Goal: Task Accomplishment & Management: Manage account settings

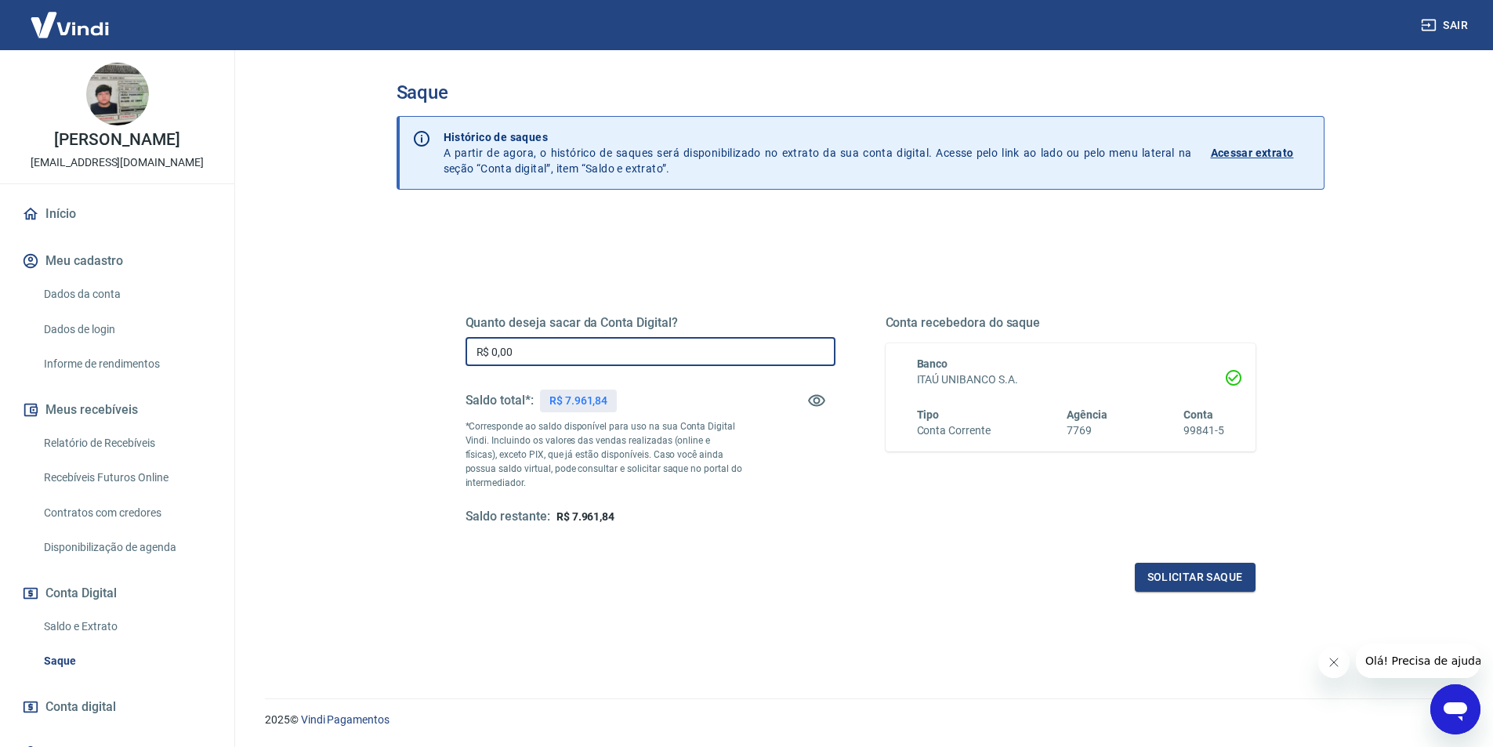
drag, startPoint x: 494, startPoint y: 365, endPoint x: 470, endPoint y: 365, distance: 23.5
click at [470, 365] on input "R$ 0,00" at bounding box center [651, 351] width 370 height 29
type input "R$ 7.961,84"
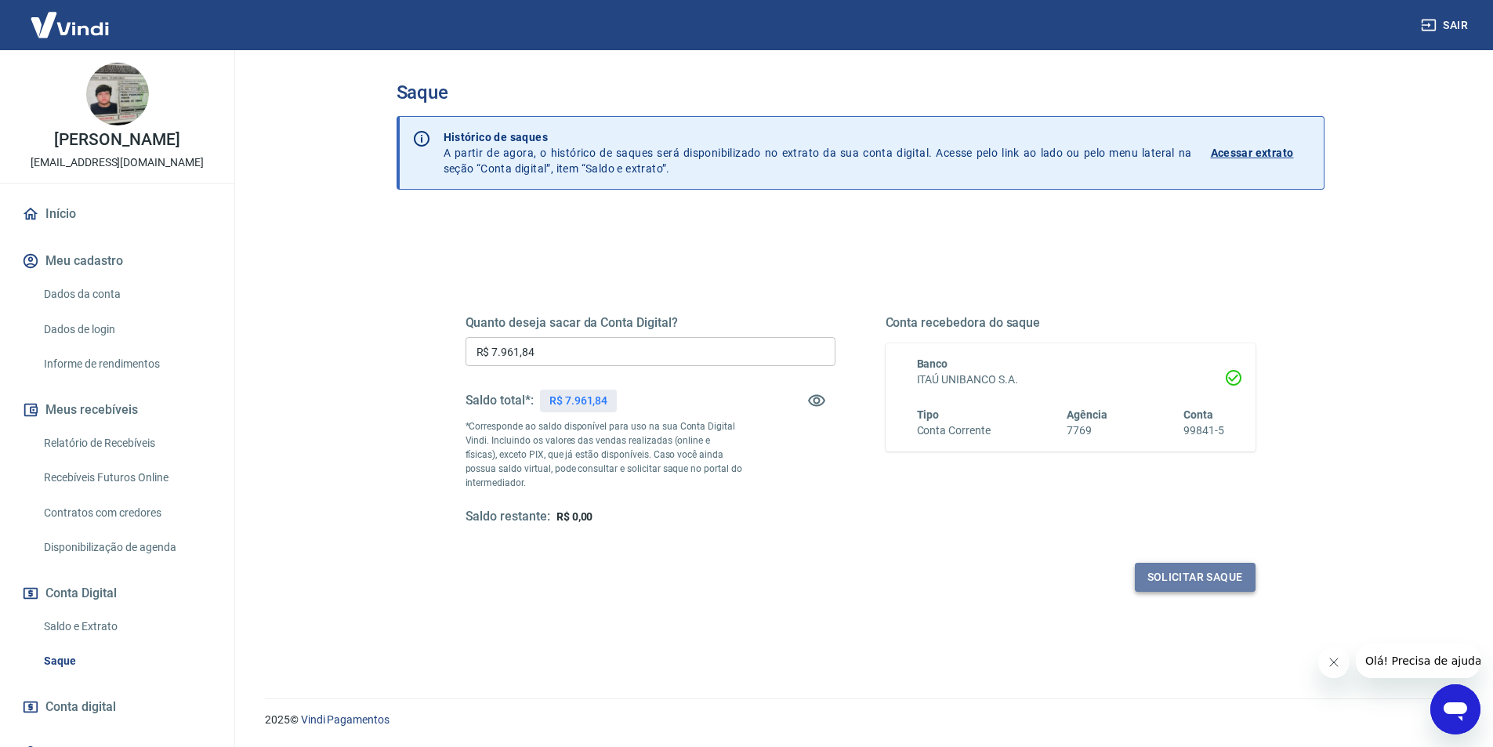
click at [1185, 573] on button "Solicitar saque" at bounding box center [1195, 577] width 121 height 29
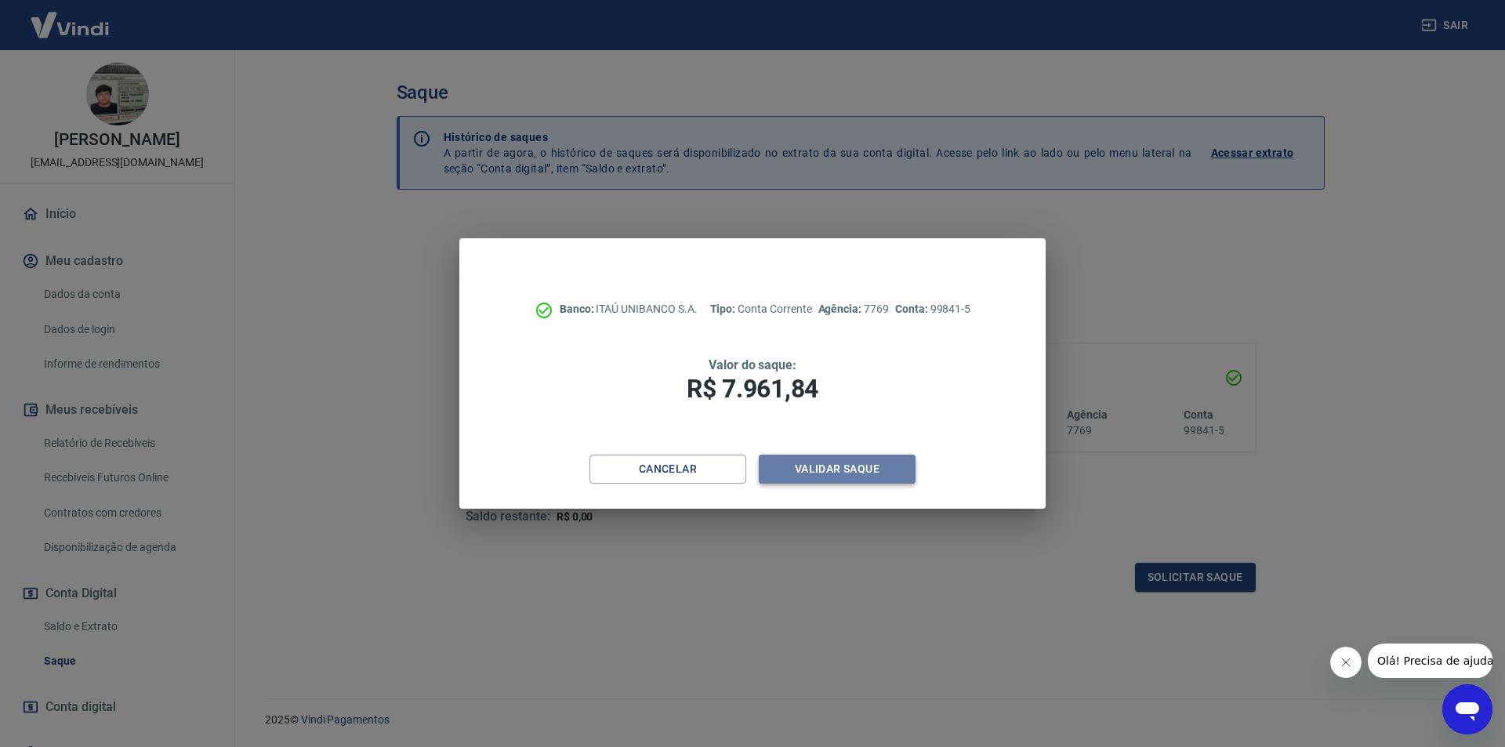
click at [822, 468] on button "Validar saque" at bounding box center [837, 469] width 157 height 29
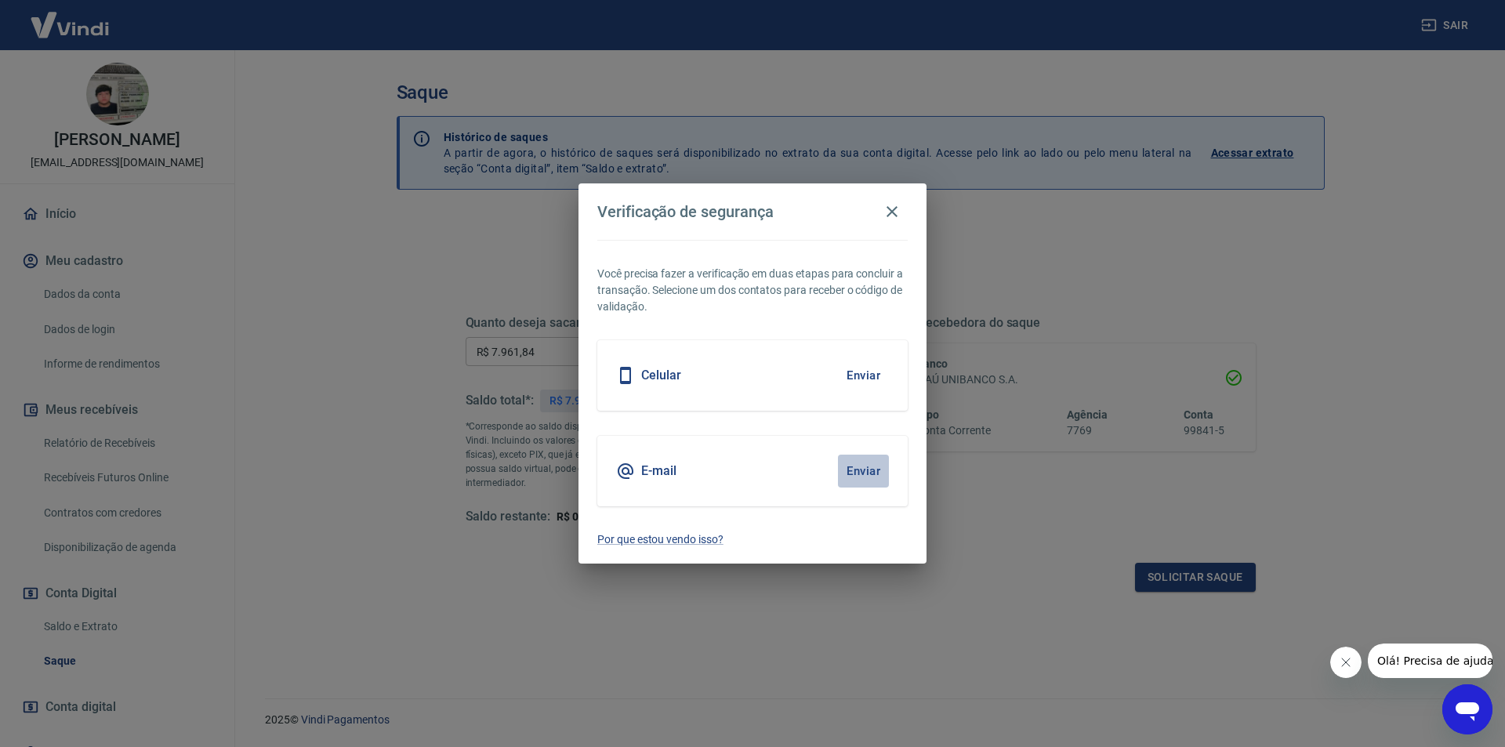
click at [868, 479] on button "Enviar" at bounding box center [863, 471] width 51 height 33
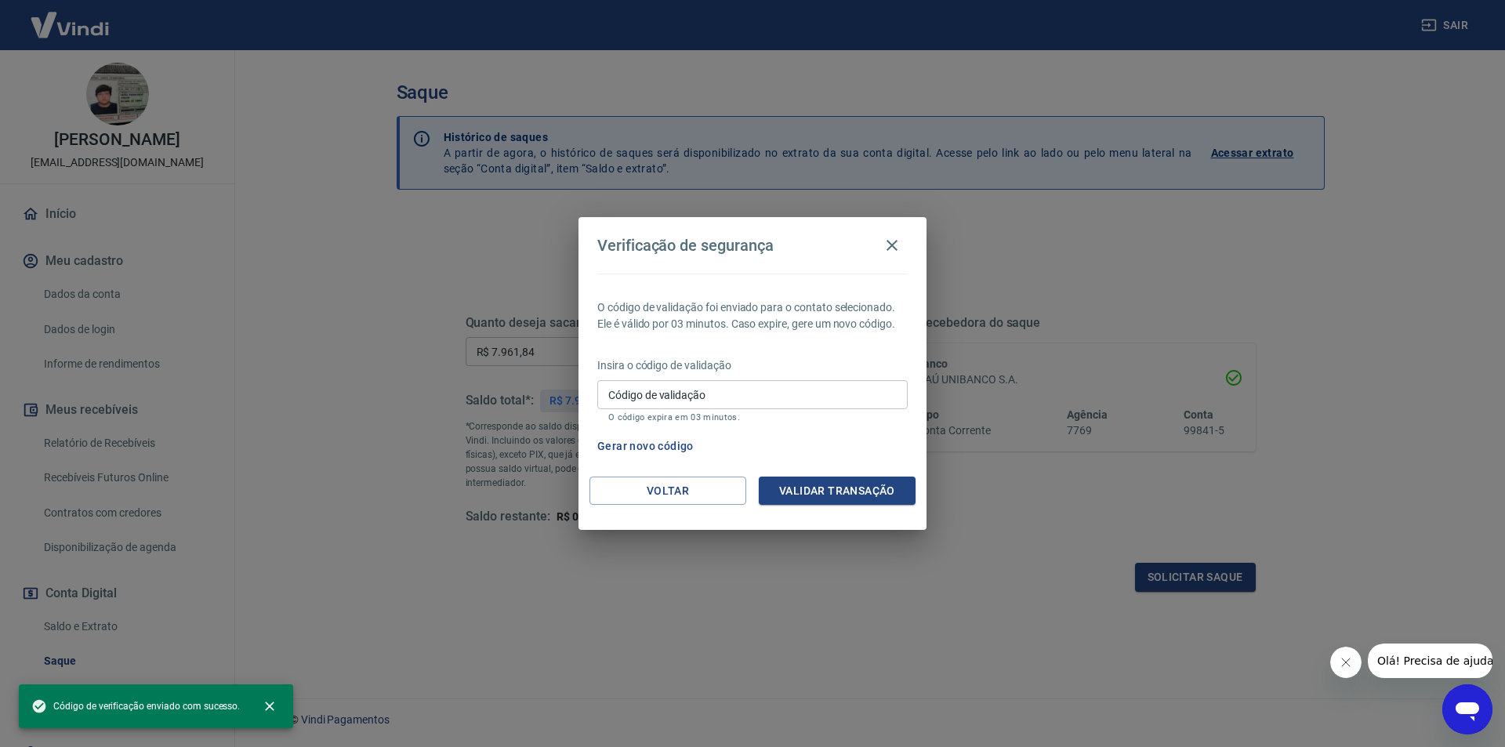
click at [712, 393] on input "Código de validação" at bounding box center [752, 394] width 310 height 29
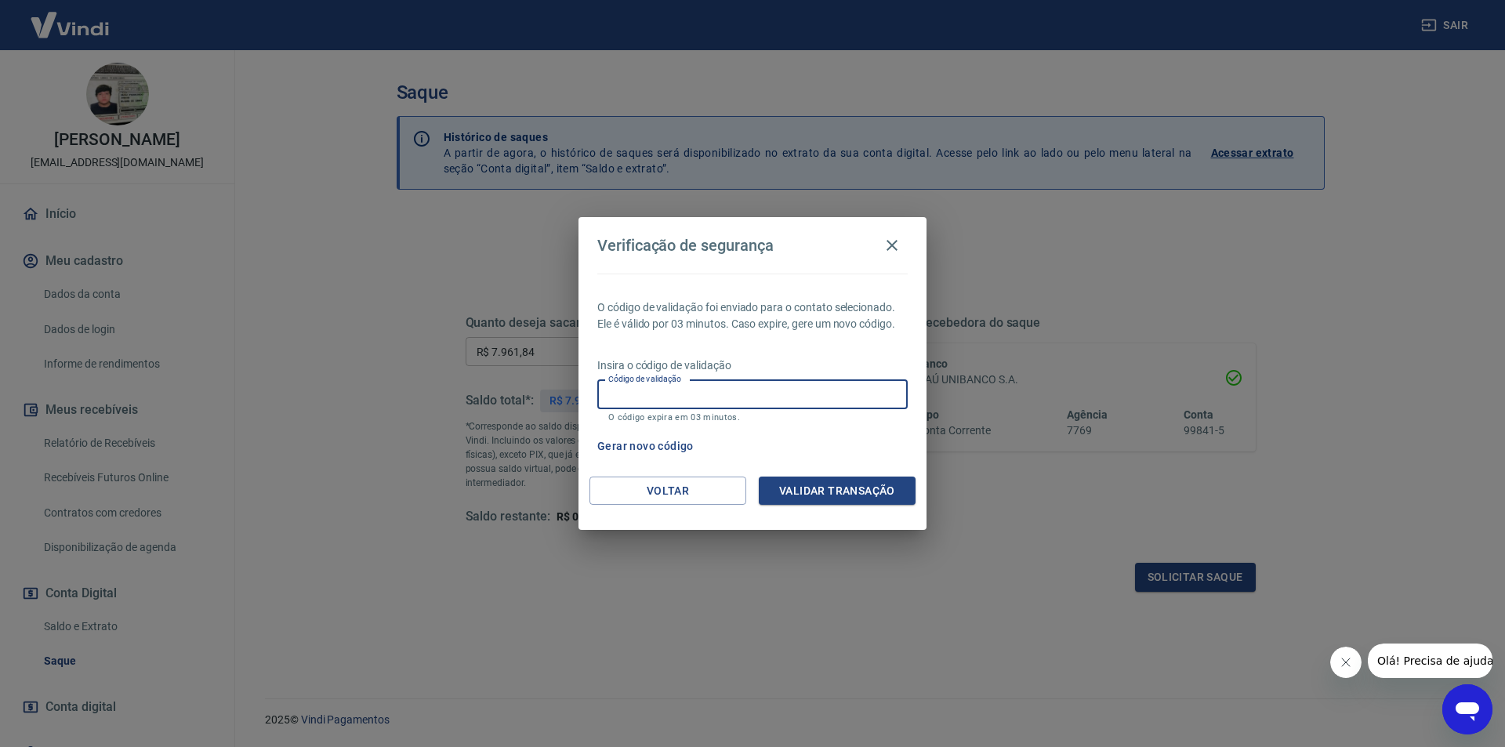
paste input "191467"
type input "191467"
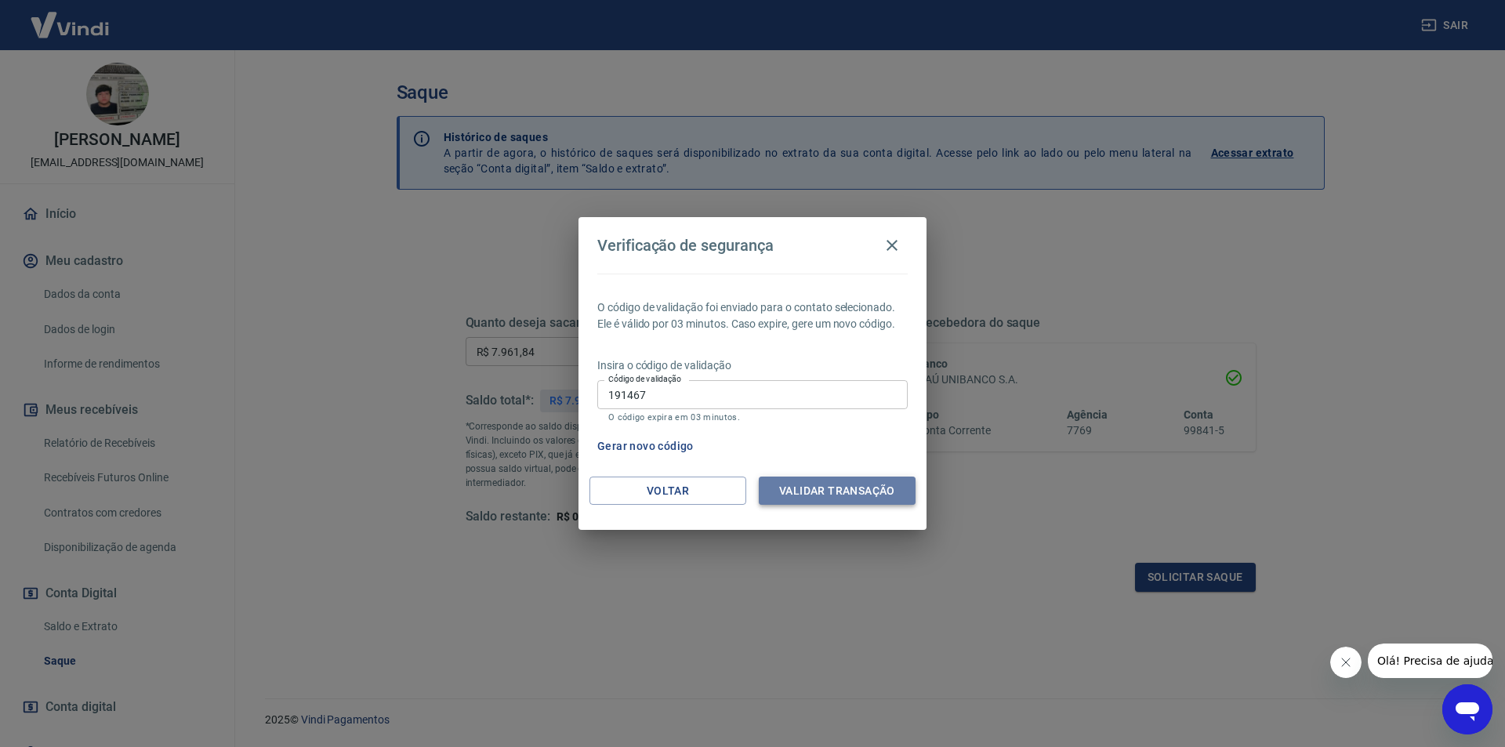
click at [803, 491] on button "Validar transação" at bounding box center [837, 491] width 157 height 29
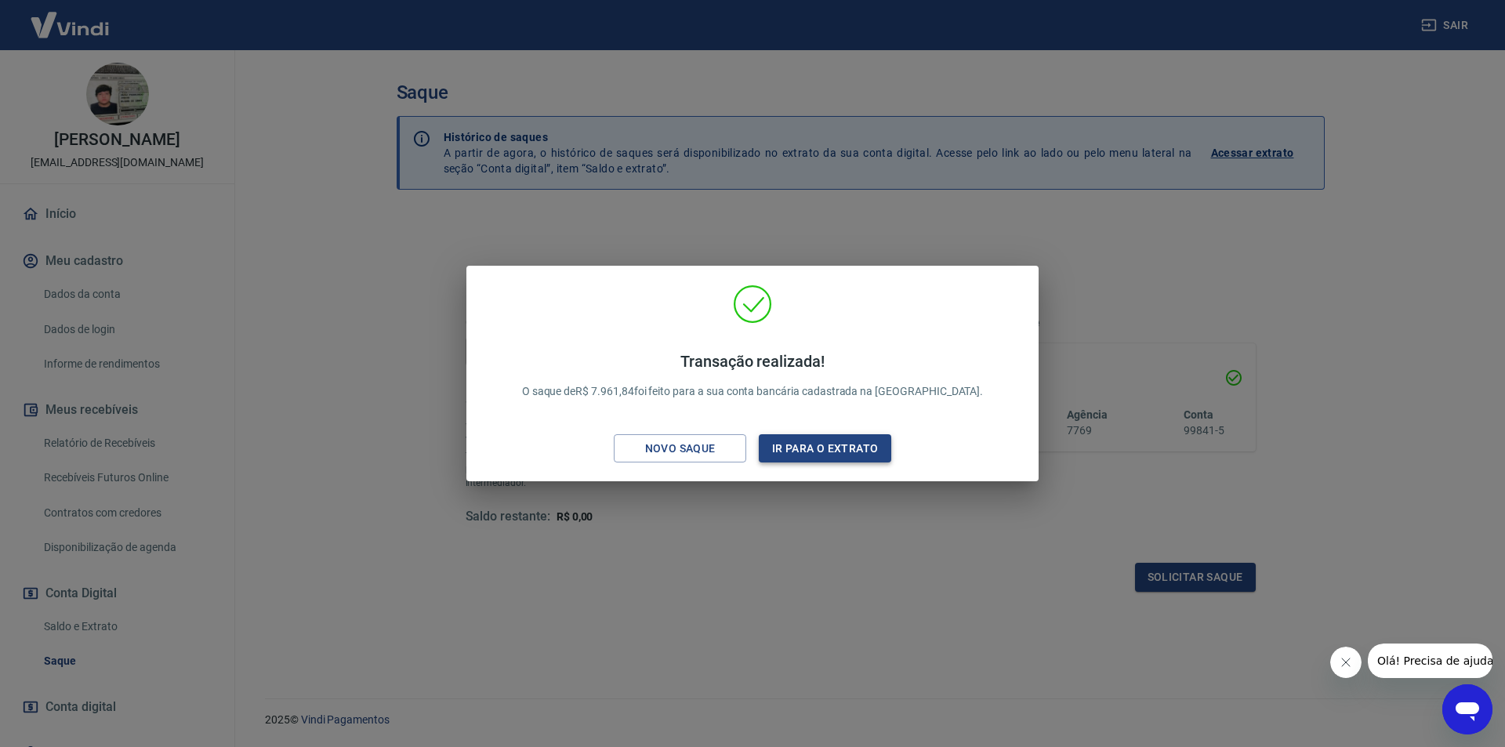
click at [817, 452] on button "Ir para o extrato" at bounding box center [825, 448] width 132 height 29
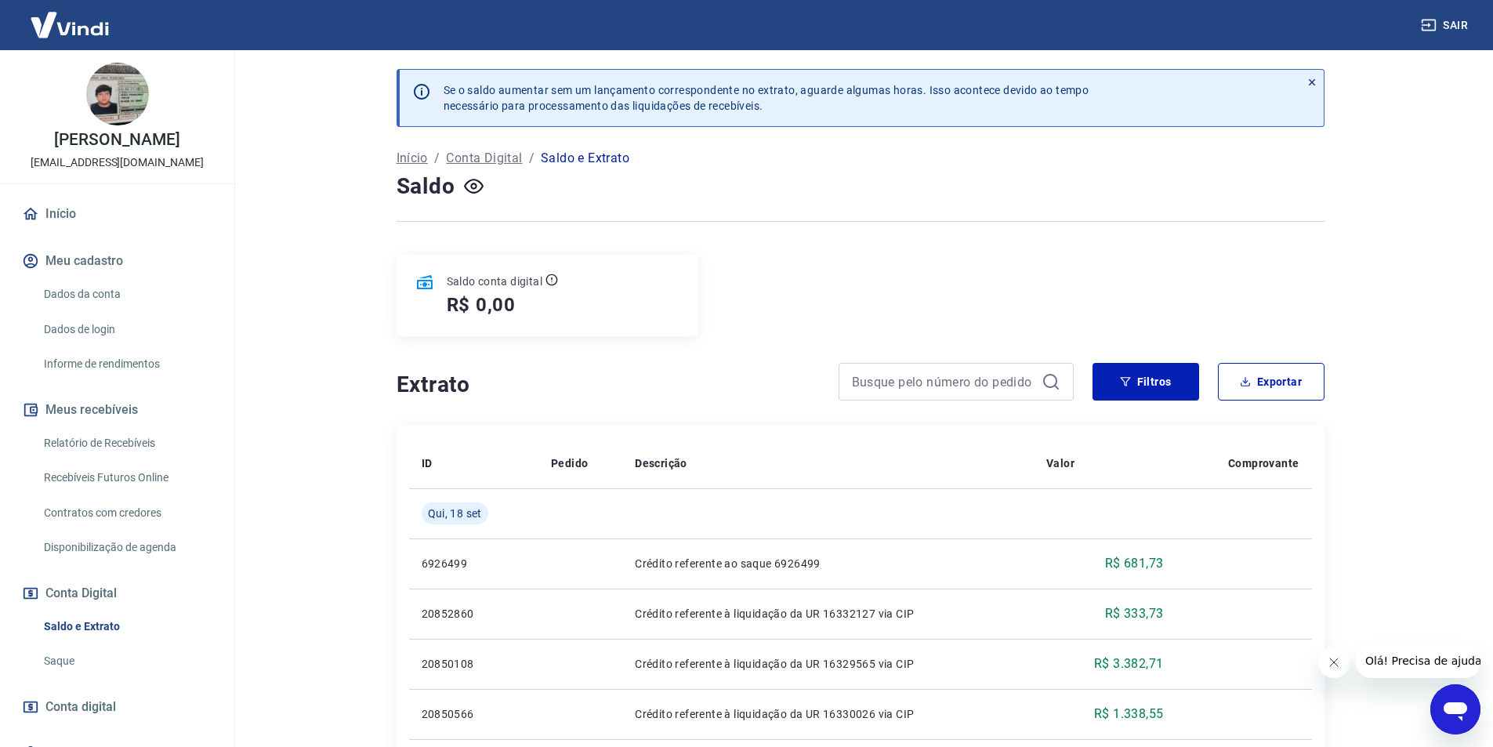
click at [1045, 282] on div "Saldo conta digital R$ 0,00" at bounding box center [861, 296] width 928 height 82
click at [161, 442] on link "Relatório de Recebíveis" at bounding box center [127, 443] width 178 height 32
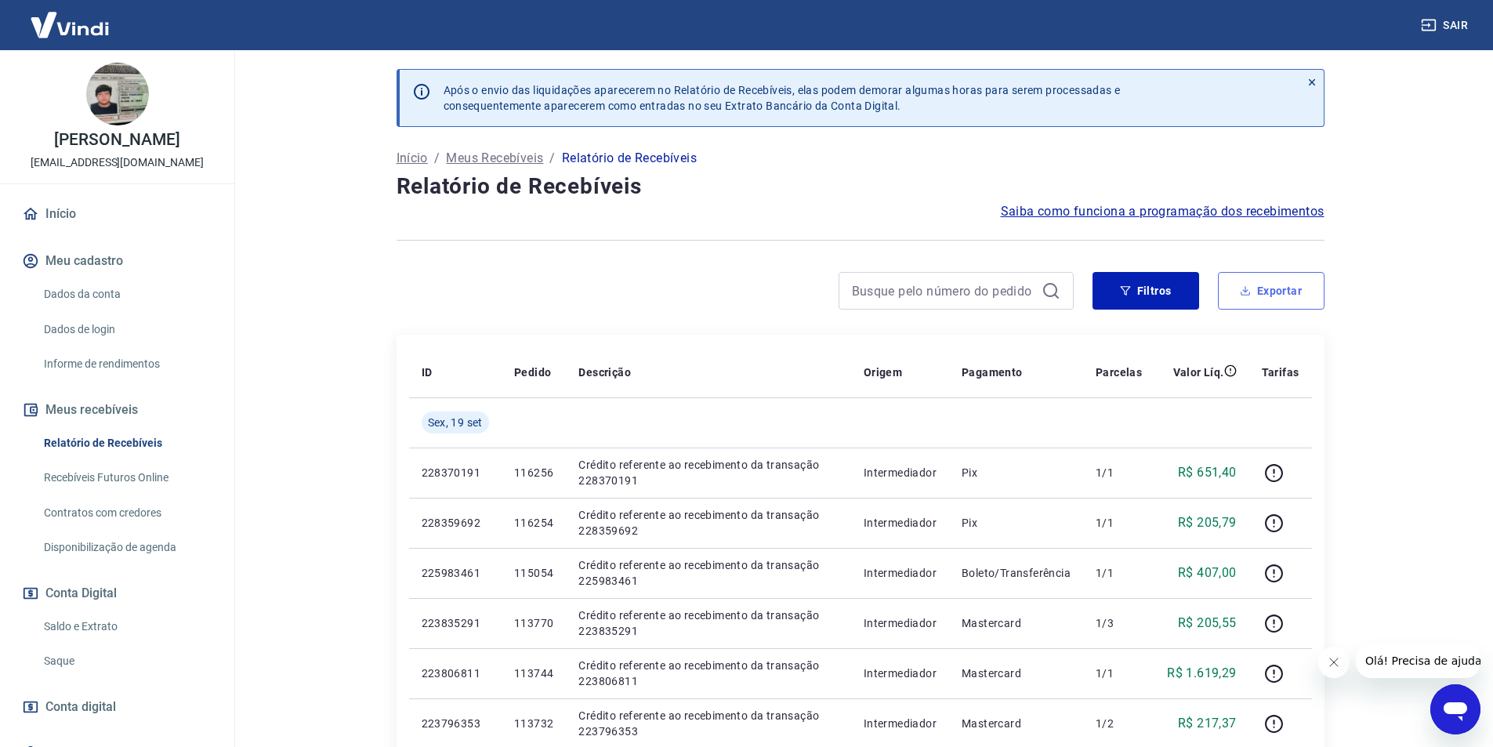
click at [1277, 295] on button "Exportar" at bounding box center [1271, 291] width 107 height 38
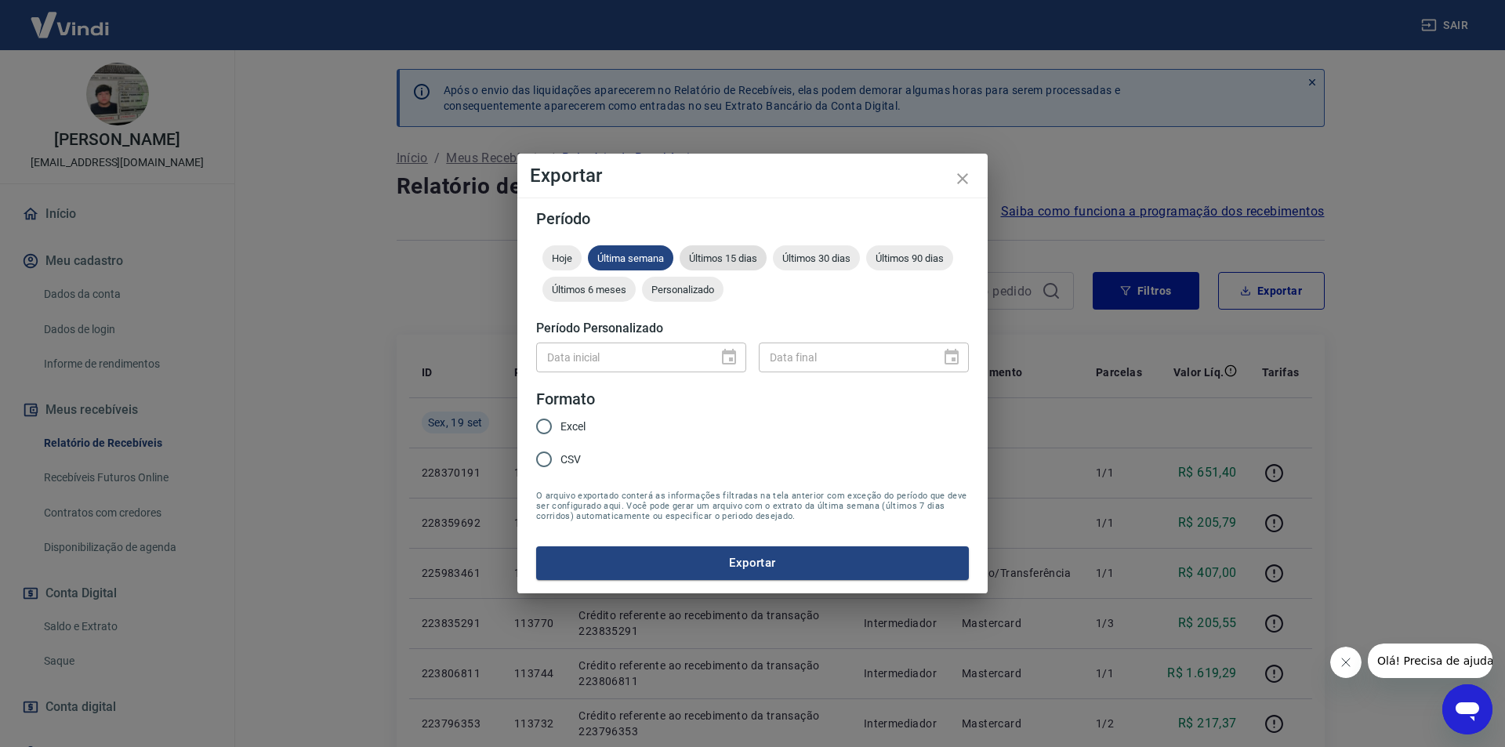
click at [714, 250] on div "Últimos 15 dias" at bounding box center [723, 257] width 87 height 25
click at [558, 426] on input "Excel" at bounding box center [543, 426] width 33 height 33
radio input "true"
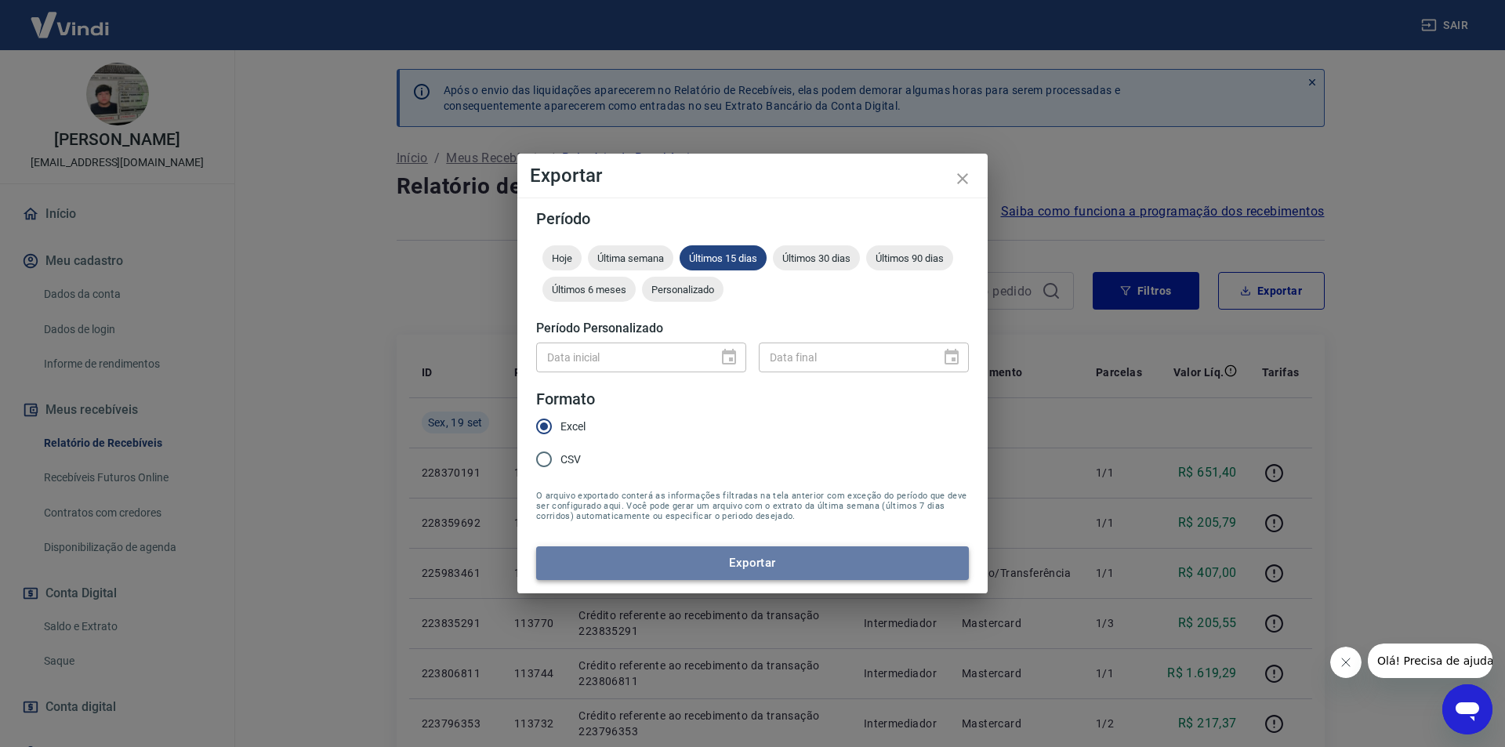
click at [664, 569] on button "Exportar" at bounding box center [752, 562] width 433 height 33
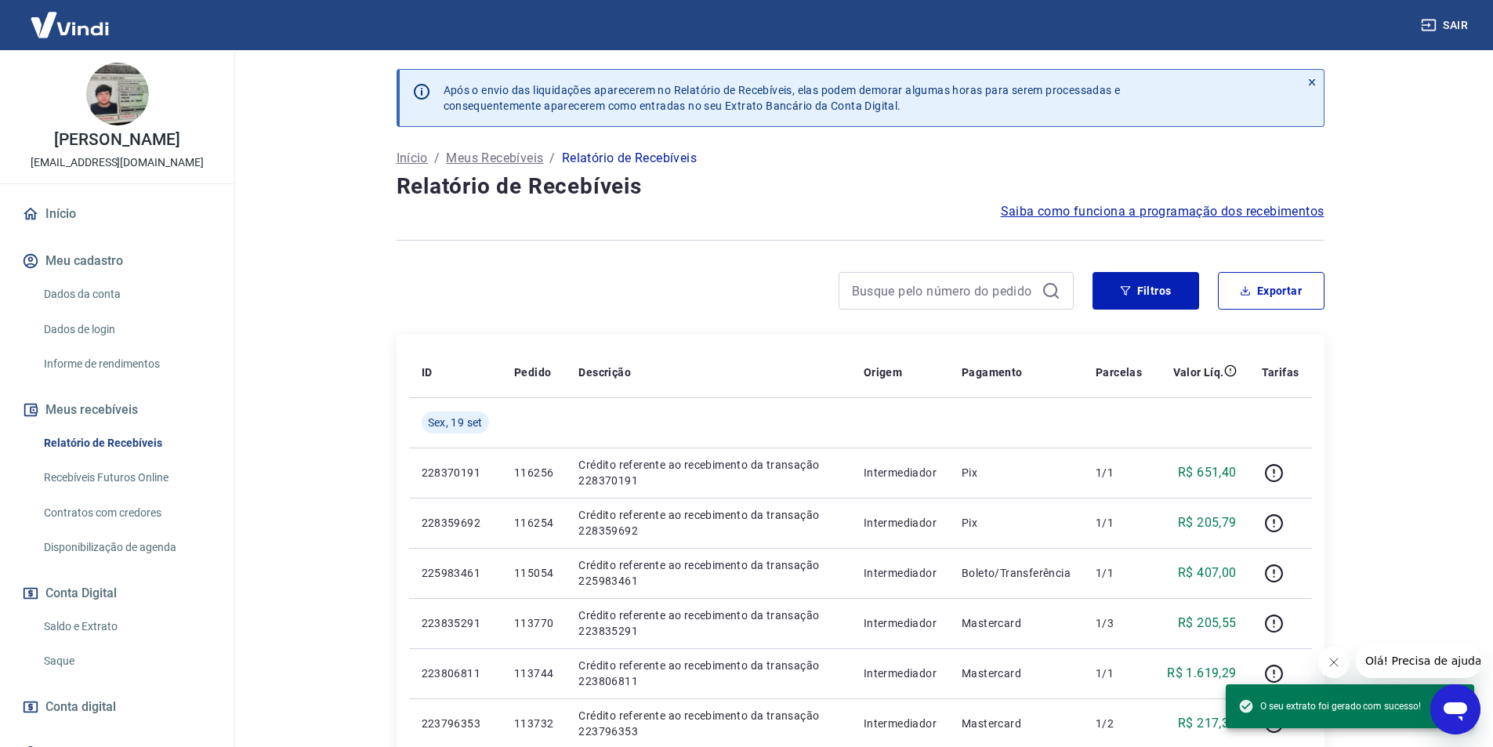
click at [50, 218] on link "Início" at bounding box center [117, 214] width 197 height 34
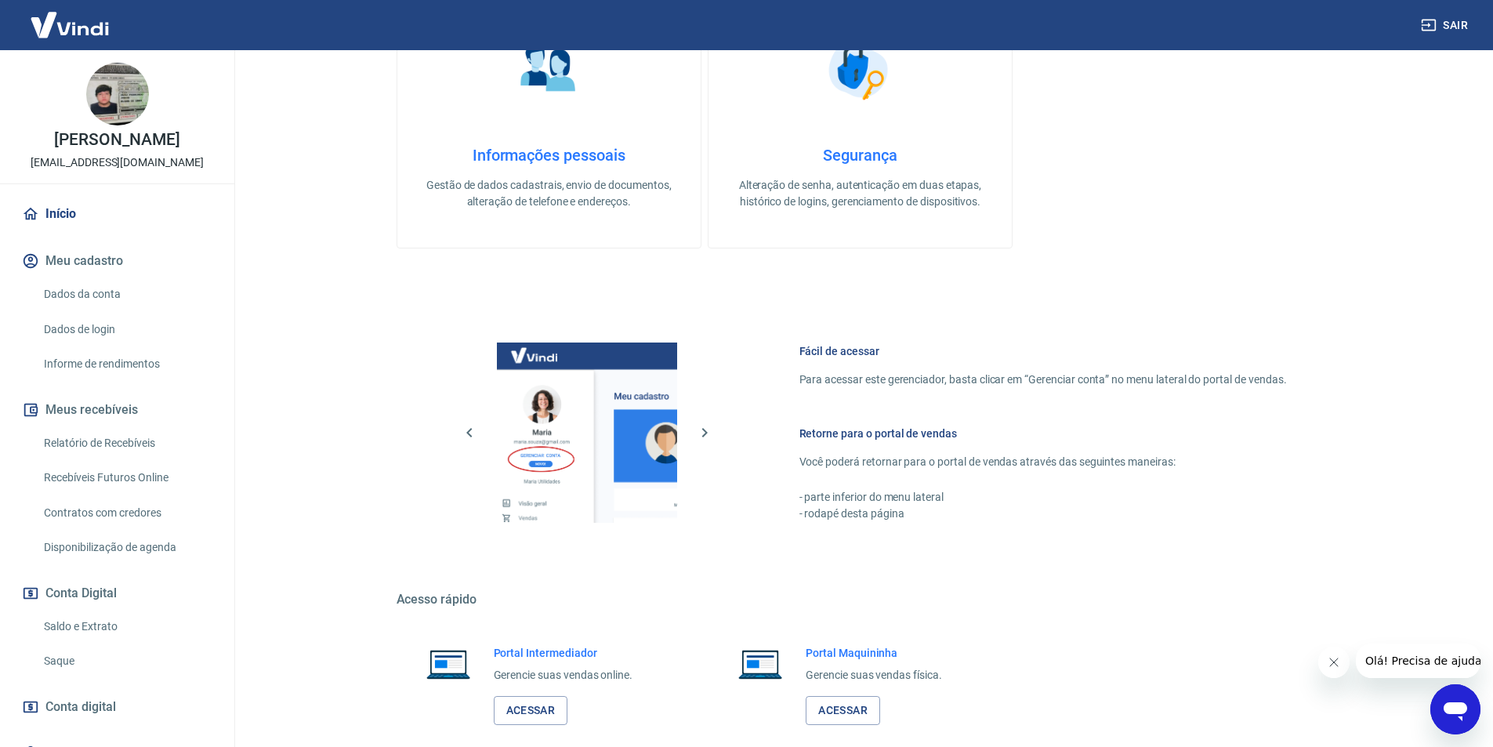
scroll to position [475, 0]
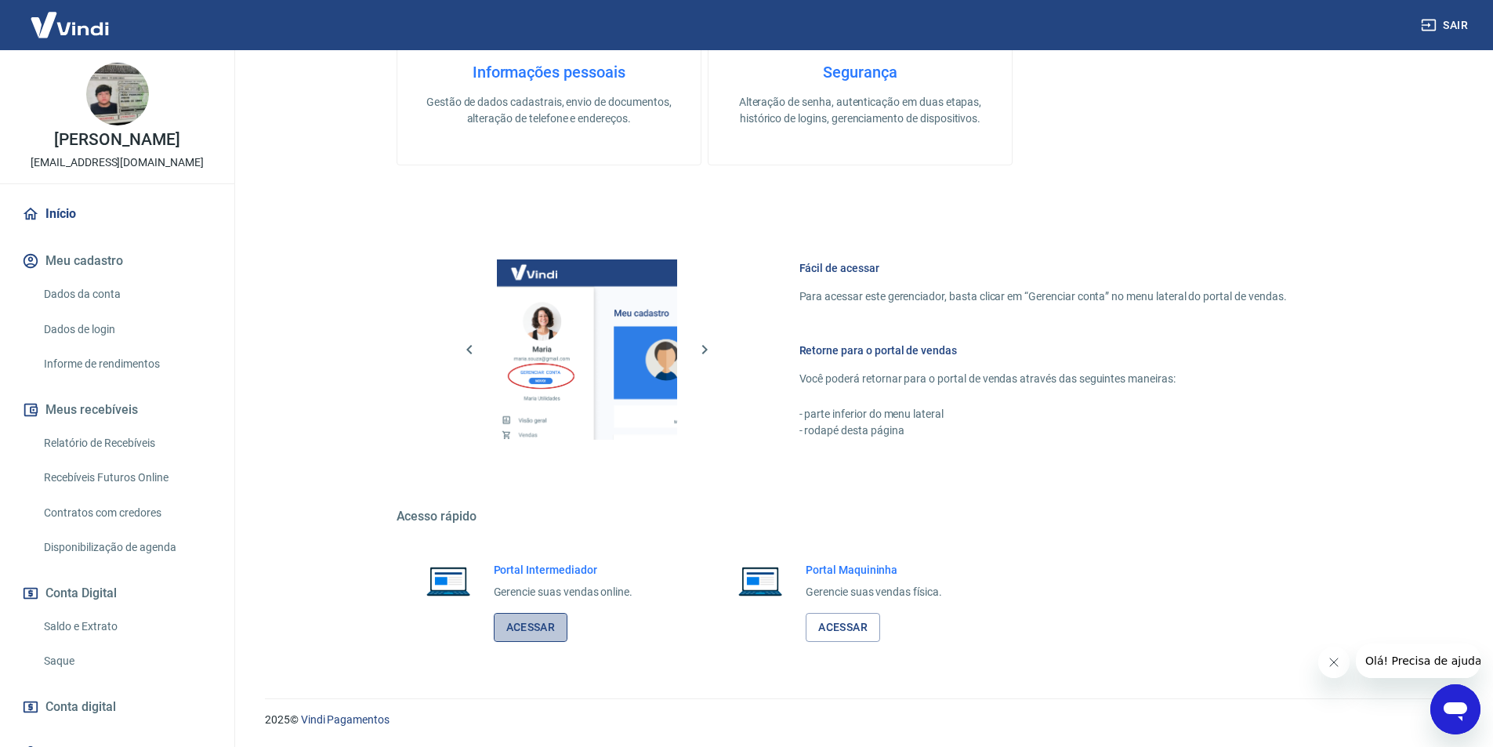
click at [535, 632] on link "Acessar" at bounding box center [531, 627] width 74 height 29
